Goal: Find specific page/section: Find specific page/section

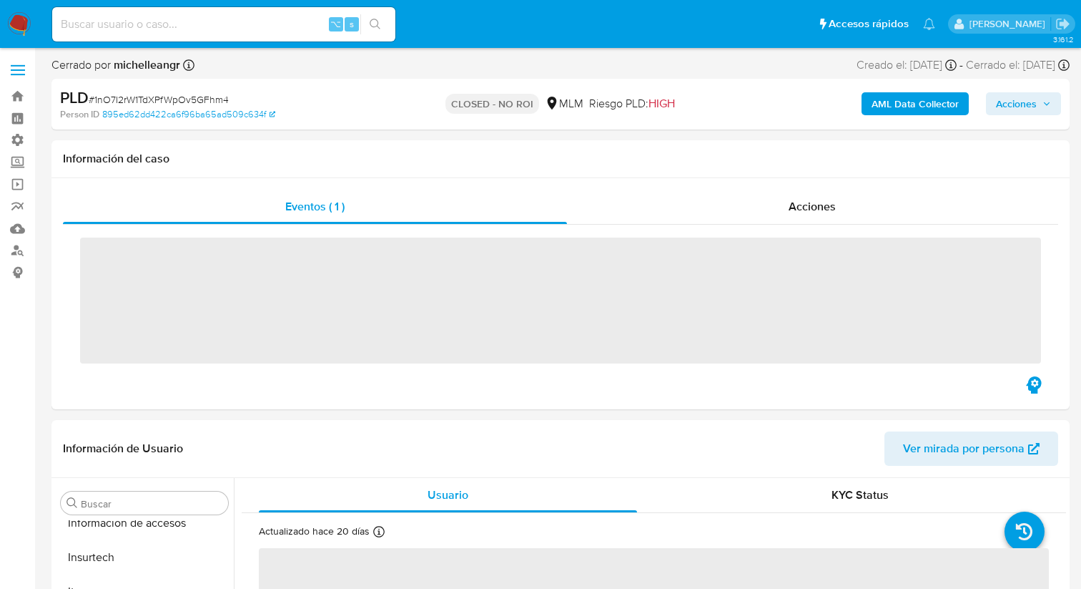
scroll to position [673, 0]
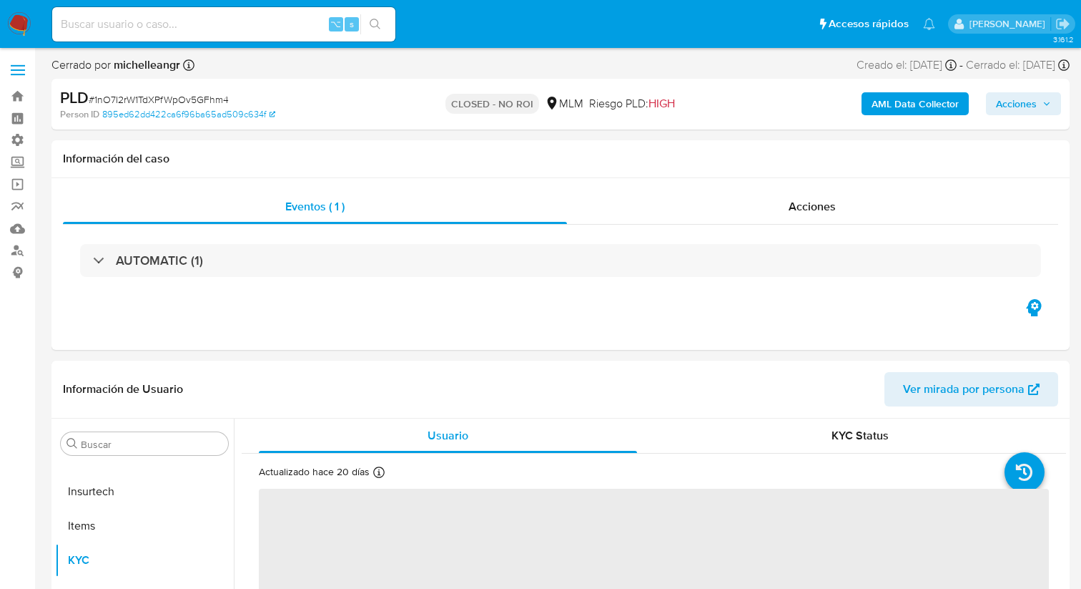
select select "10"
click at [259, 37] on div "⌥ s" at bounding box center [223, 24] width 343 height 34
click at [252, 28] on input at bounding box center [223, 24] width 343 height 19
select select "10"
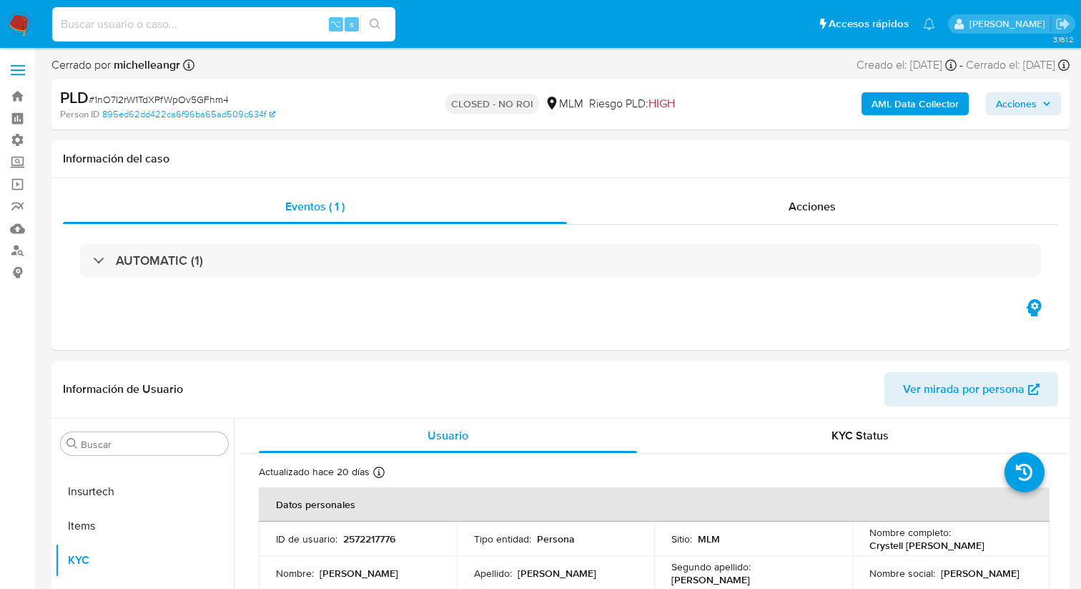
paste input "WSpBpgIcWRxiF7p7jaDrSsz3"
type input "WSpBpgIcWRxiF7p7jaDrSsz3"
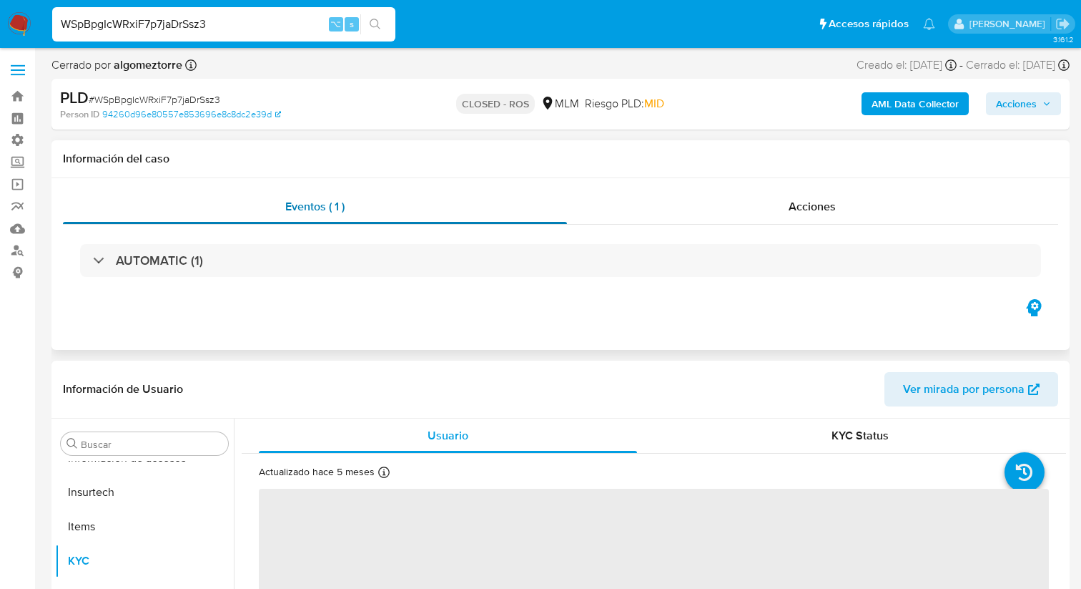
scroll to position [673, 0]
select select "10"
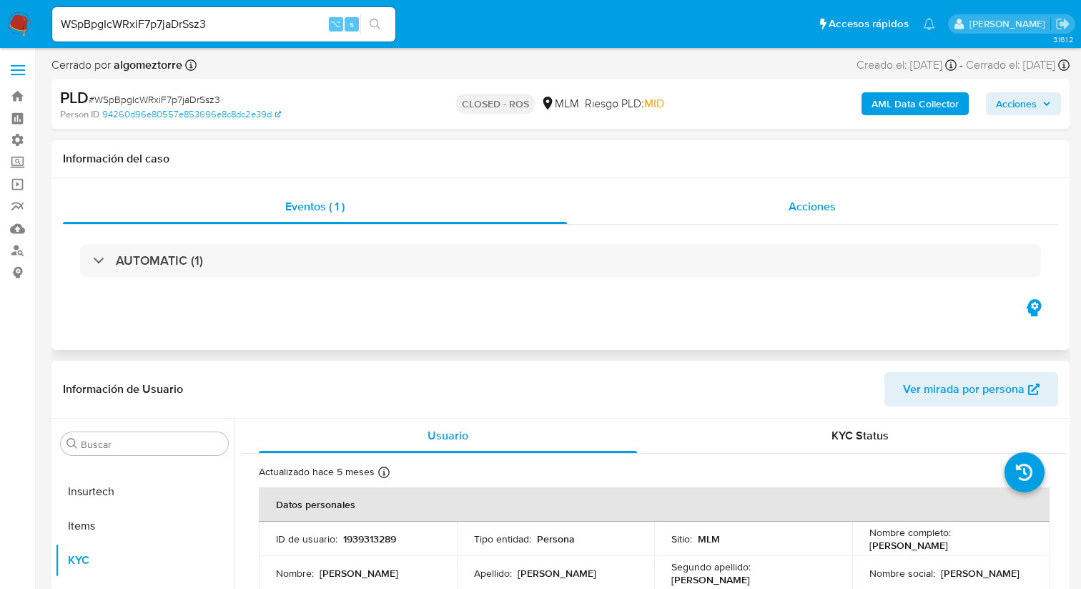
click at [717, 214] on div "Acciones" at bounding box center [813, 207] width 492 height 34
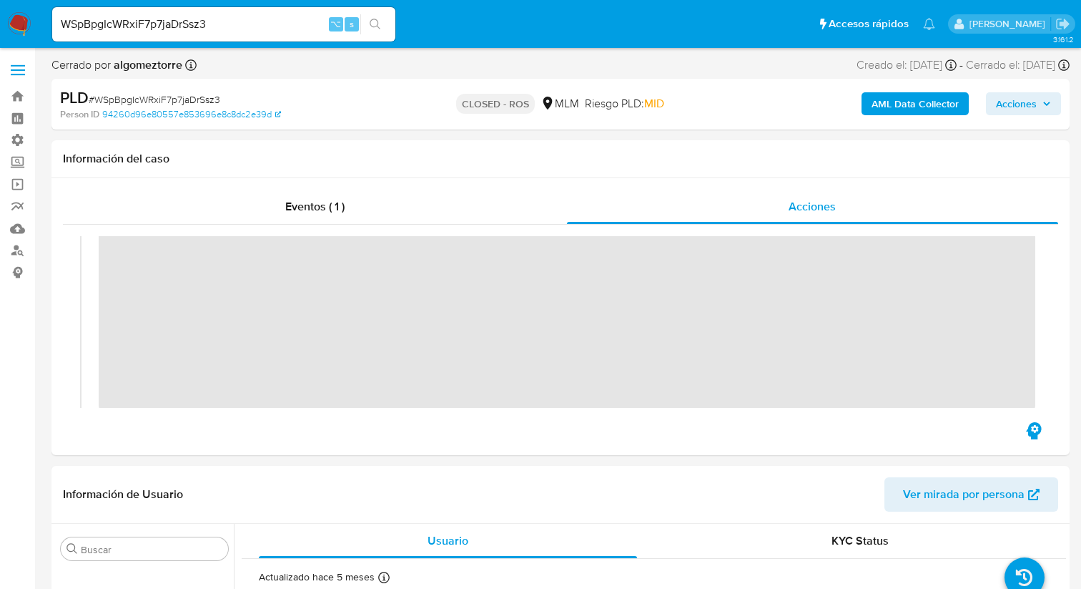
scroll to position [0, 0]
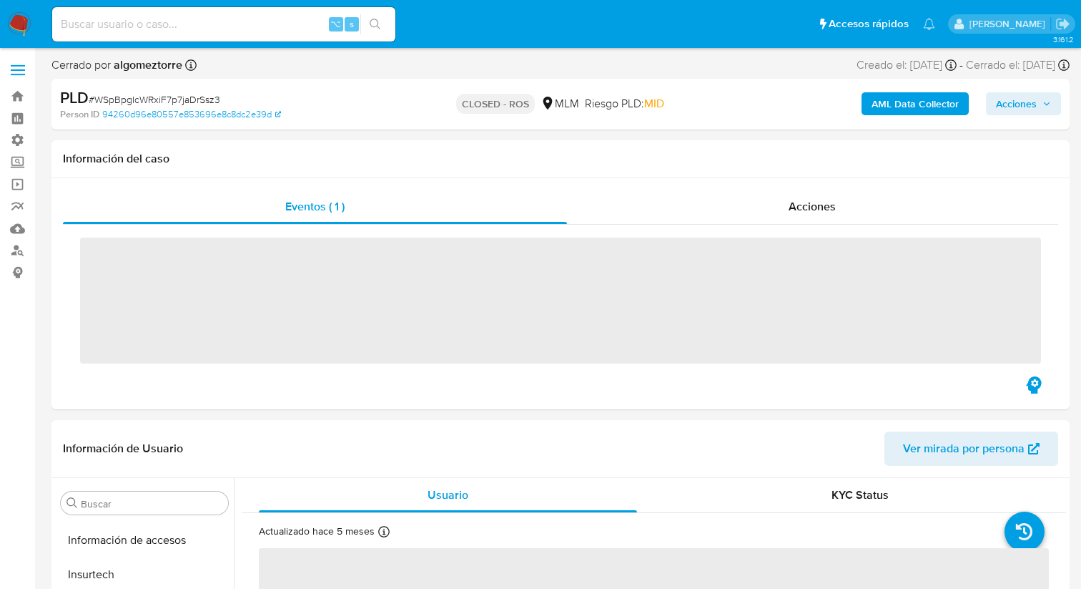
scroll to position [665, 0]
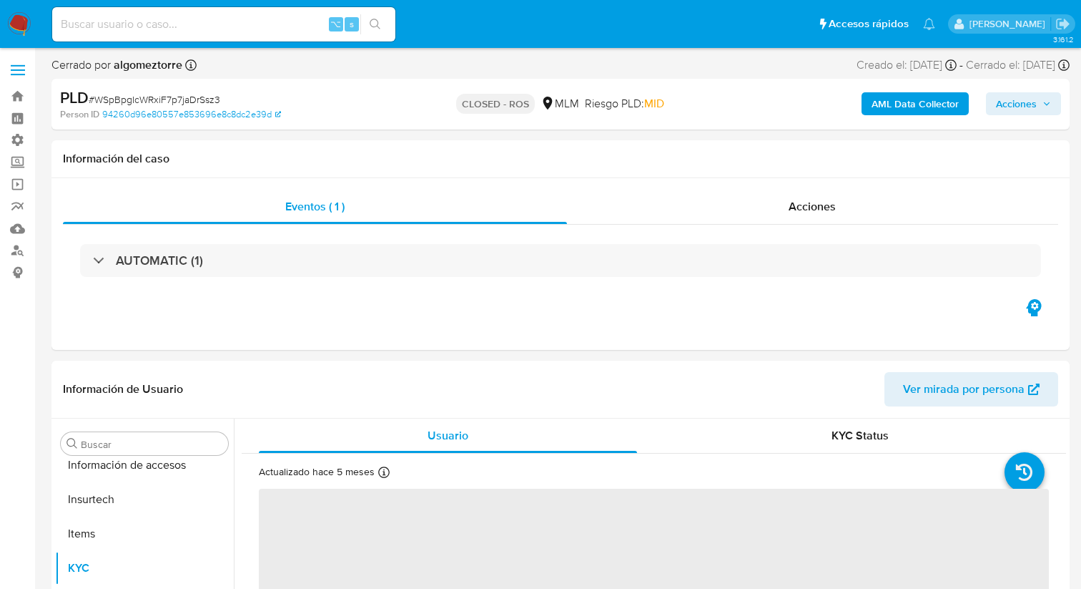
select select "10"
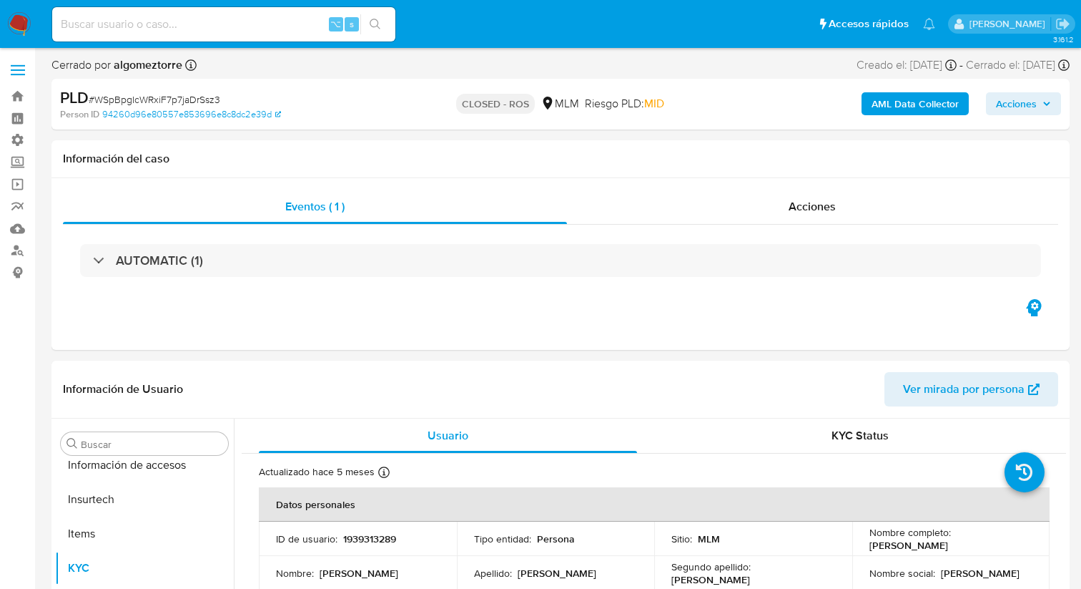
scroll to position [673, 0]
